Goal: Information Seeking & Learning: Learn about a topic

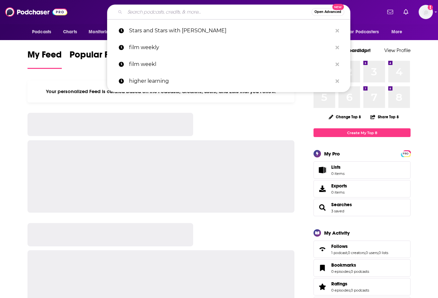
click at [154, 13] on input "Search podcasts, credits, & more..." at bounding box center [218, 12] width 186 height 10
paste input "Tea Time with [PERSON_NAME] and [PERSON_NAME]"
type input "Tea Time with [PERSON_NAME] and [PERSON_NAME]"
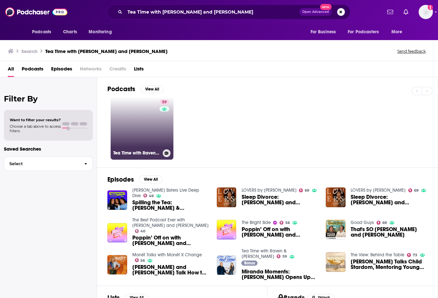
click at [143, 121] on link "59 Tea Time with Raven & [PERSON_NAME]" at bounding box center [142, 128] width 63 height 63
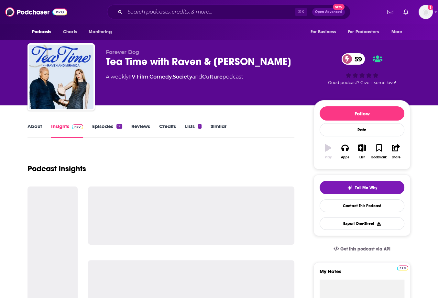
click at [111, 131] on link "Episodes 56" at bounding box center [107, 130] width 30 height 15
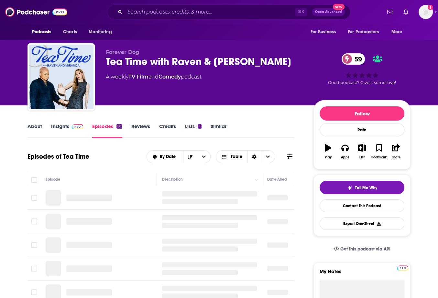
click at [71, 126] on span at bounding box center [76, 126] width 14 height 6
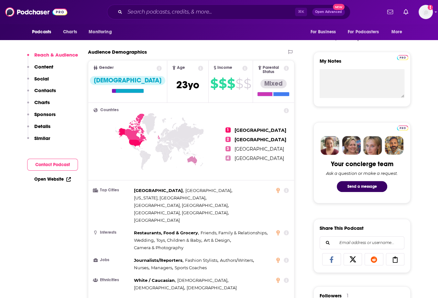
scroll to position [143, 0]
